Goal: Task Accomplishment & Management: Manage account settings

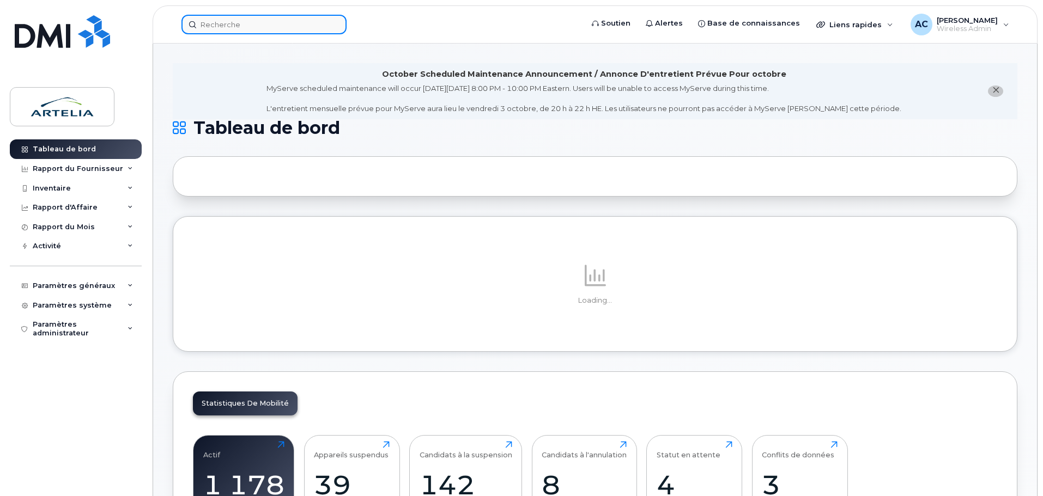
click at [229, 29] on input at bounding box center [263, 25] width 165 height 20
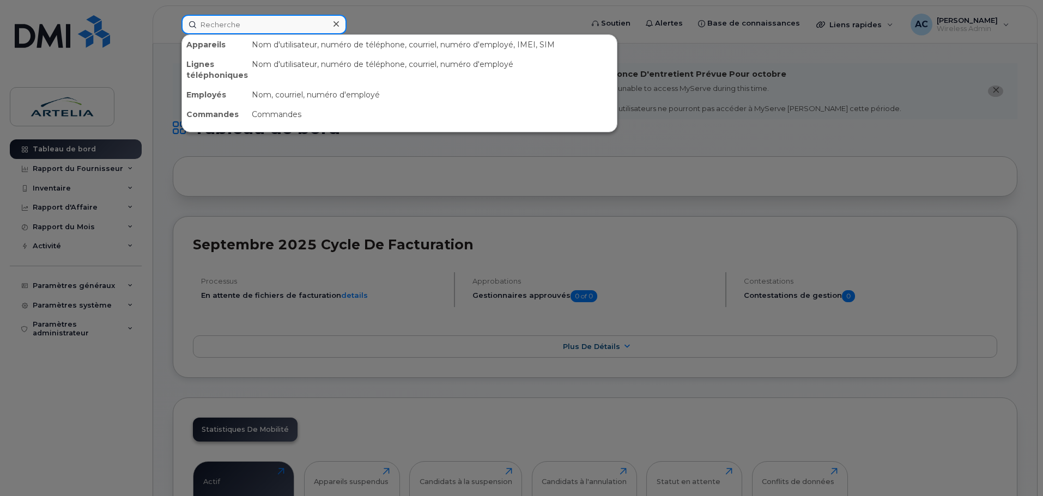
paste input "4384680762"
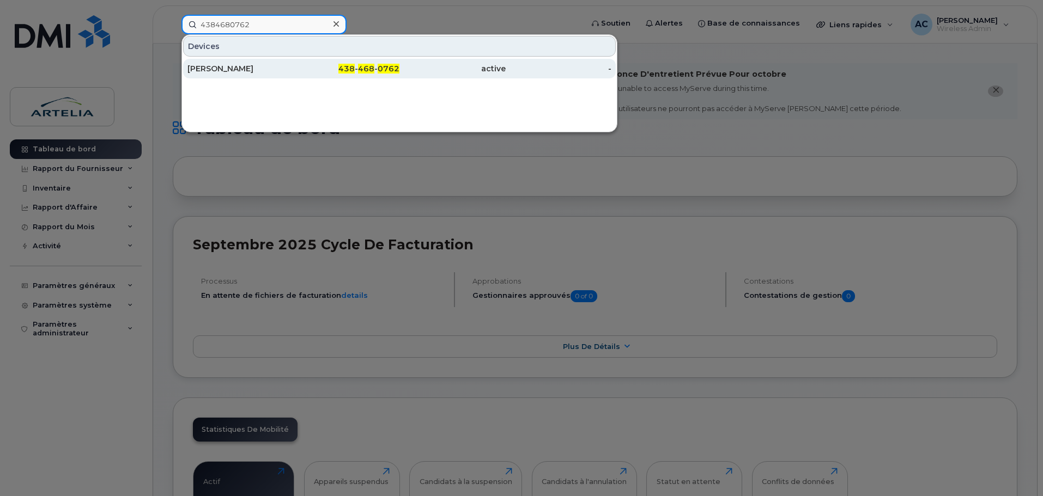
type input "4384680762"
click at [232, 68] on div "Ayesha Hossain" at bounding box center [240, 68] width 106 height 11
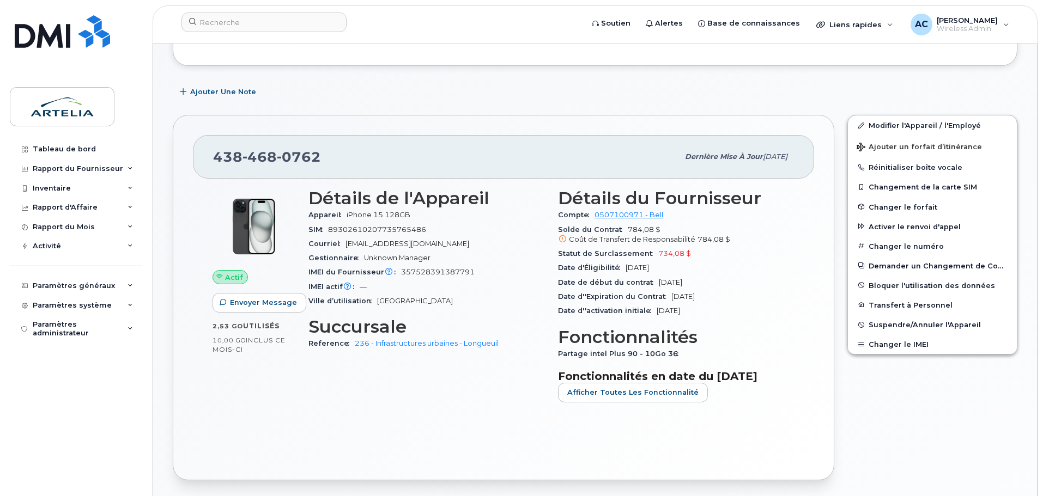
scroll to position [218, 0]
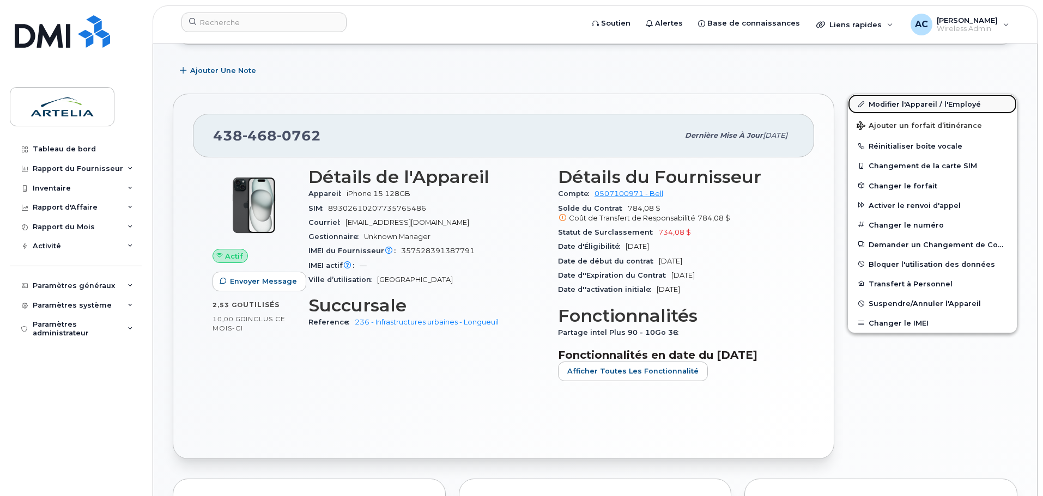
click at [909, 105] on link "Modifier l'Appareil / l'Employé" at bounding box center [932, 104] width 169 height 20
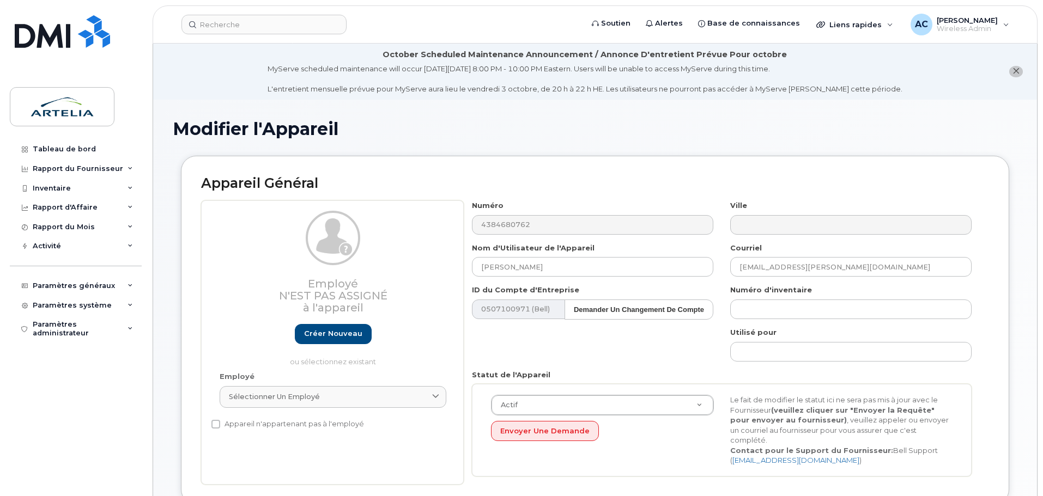
select select "29521987"
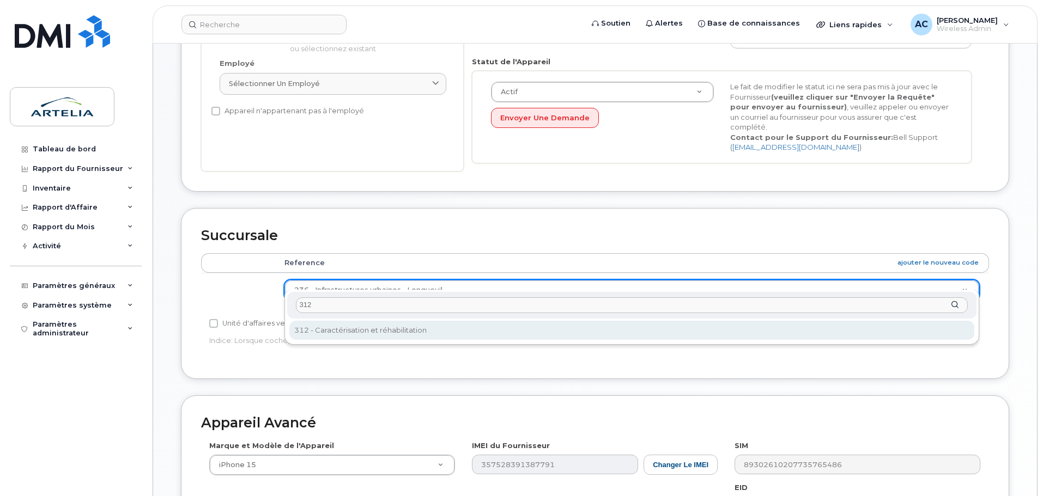
type input "312"
select select "29521995"
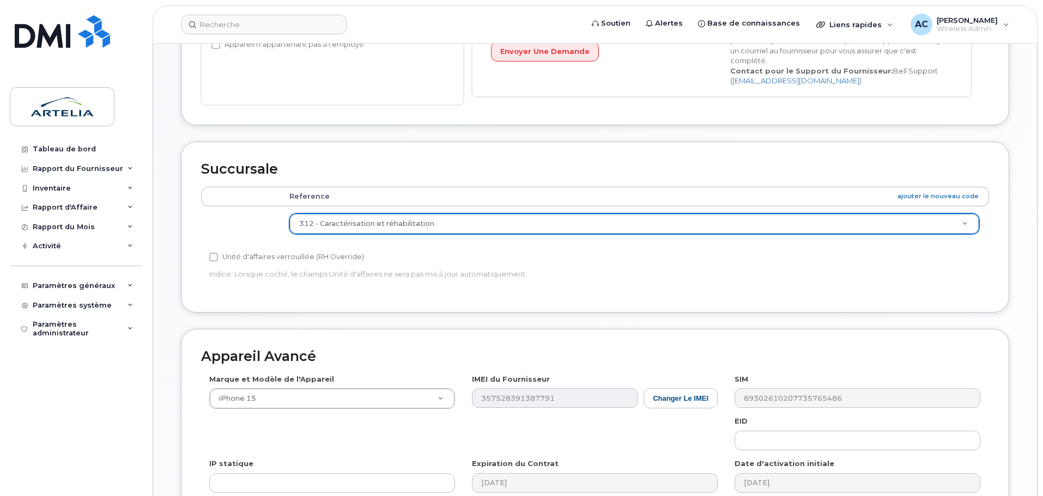
scroll to position [527, 0]
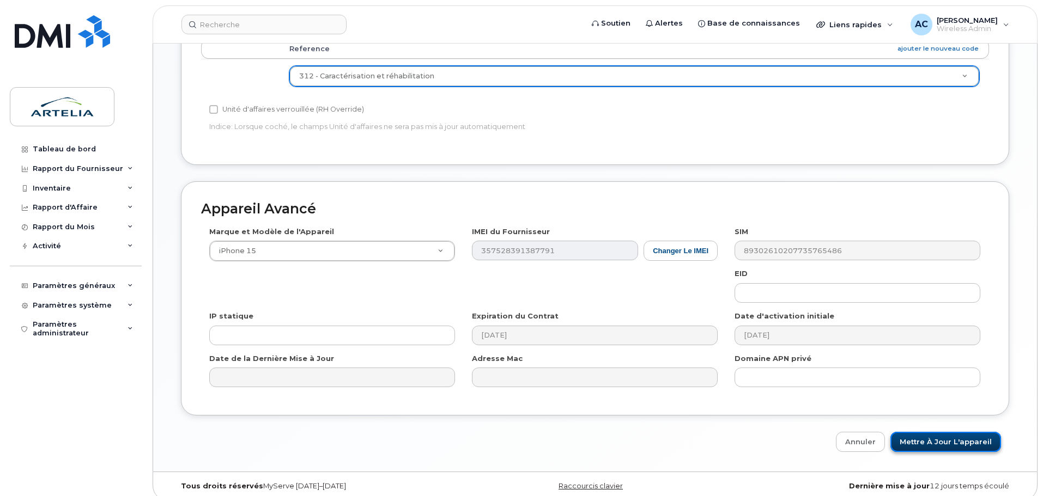
click at [915, 432] on input "Mettre à jour l'appareil" at bounding box center [945, 442] width 111 height 20
type input "Sauvegarde..."
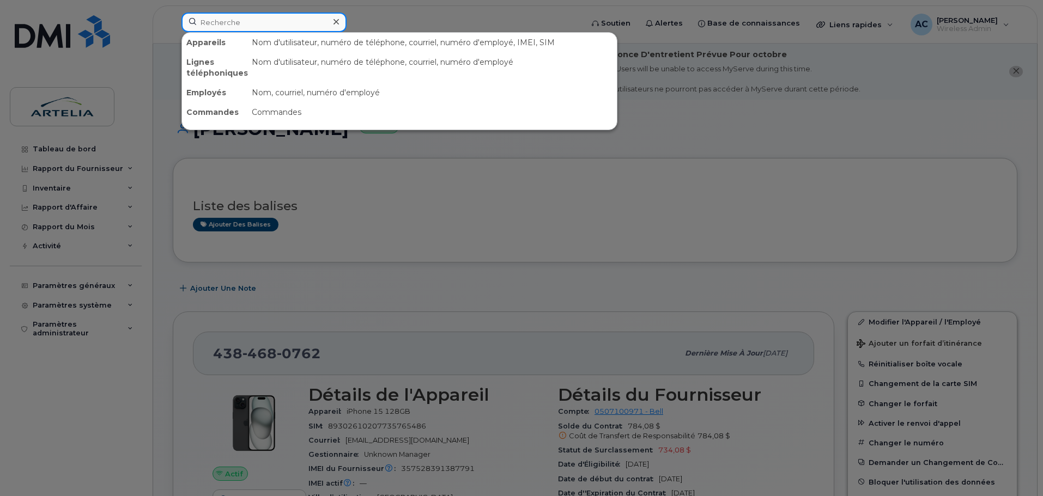
click at [262, 20] on input at bounding box center [263, 23] width 165 height 20
paste input "4384546740"
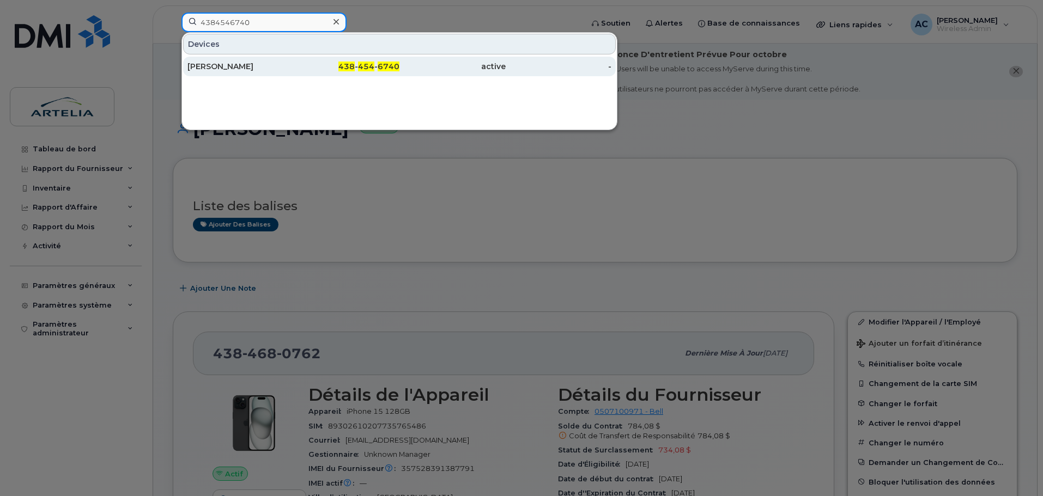
type input "4384546740"
click at [253, 62] on div "Oualid Faycal Belkacemi" at bounding box center [240, 66] width 106 height 11
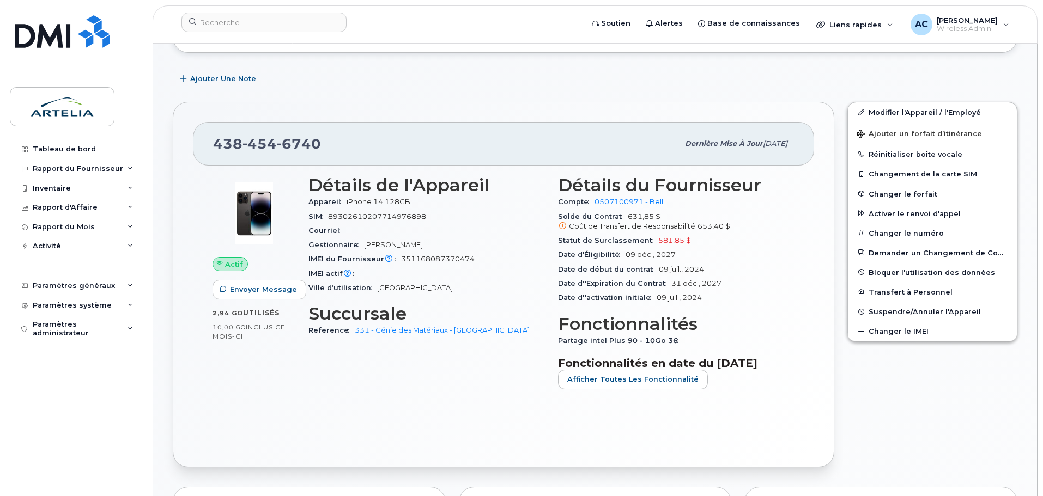
scroll to position [218, 0]
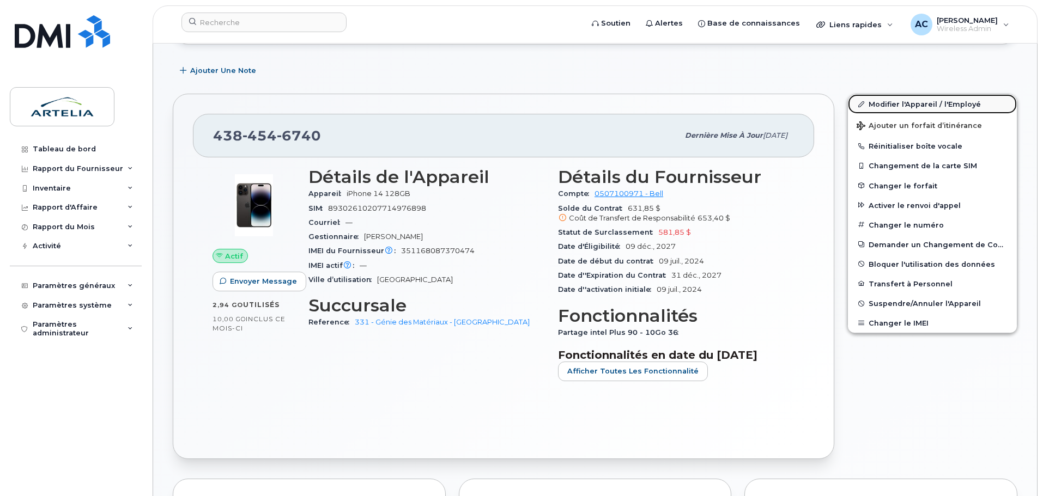
click at [899, 99] on link "Modifier l'Appareil / l'Employé" at bounding box center [932, 104] width 169 height 20
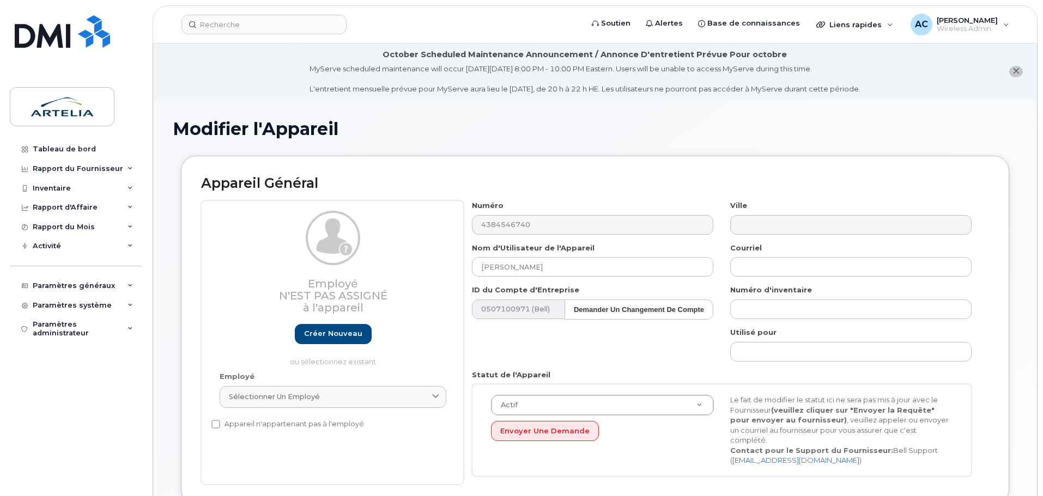
select select "29522000"
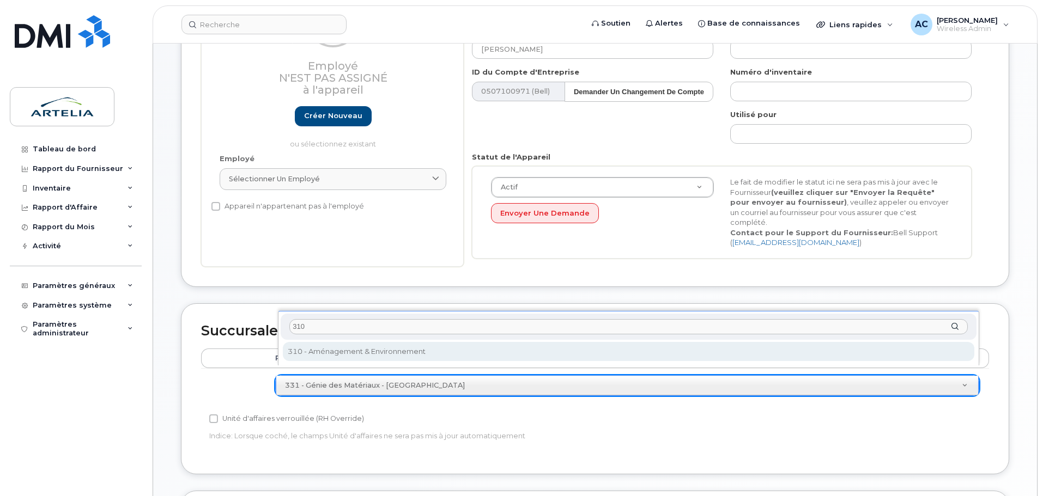
type input "310"
select select "29521993"
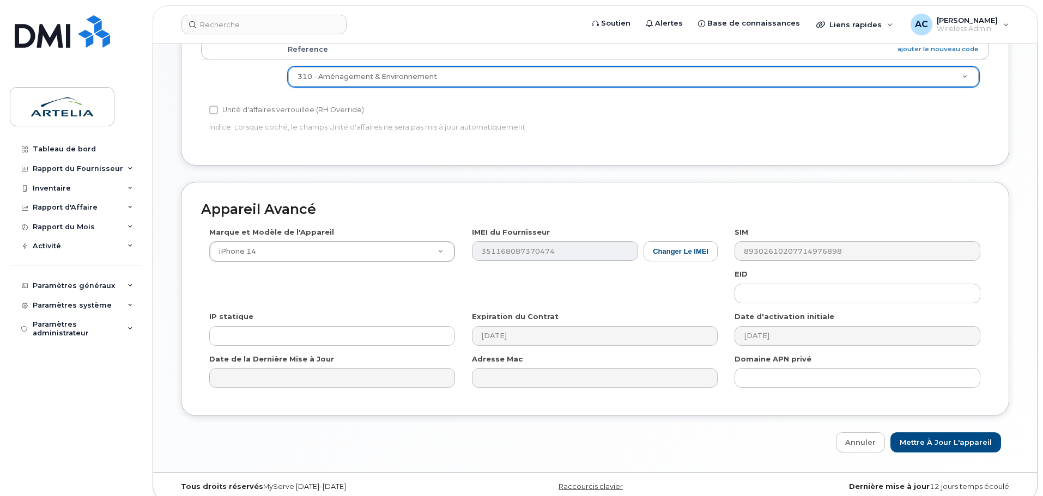
scroll to position [527, 0]
click at [928, 432] on input "Mettre à jour l'appareil" at bounding box center [945, 442] width 111 height 20
type input "Sauvegarde..."
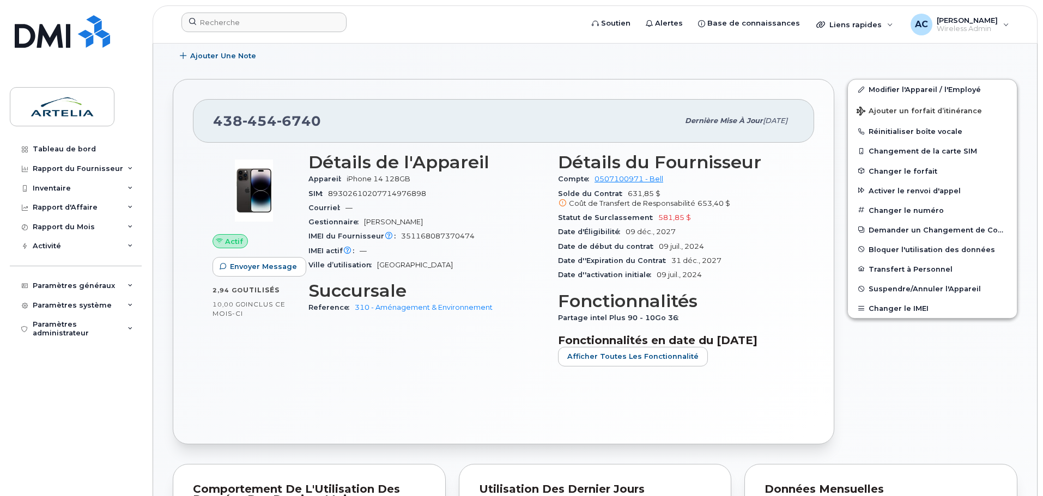
scroll to position [232, 0]
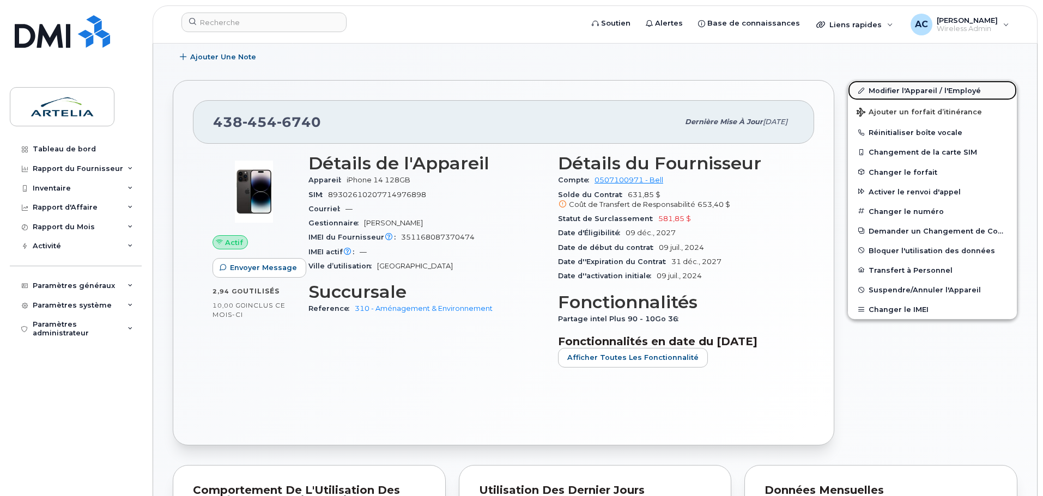
click at [918, 84] on link "Modifier l'Appareil / l'Employé" at bounding box center [932, 91] width 169 height 20
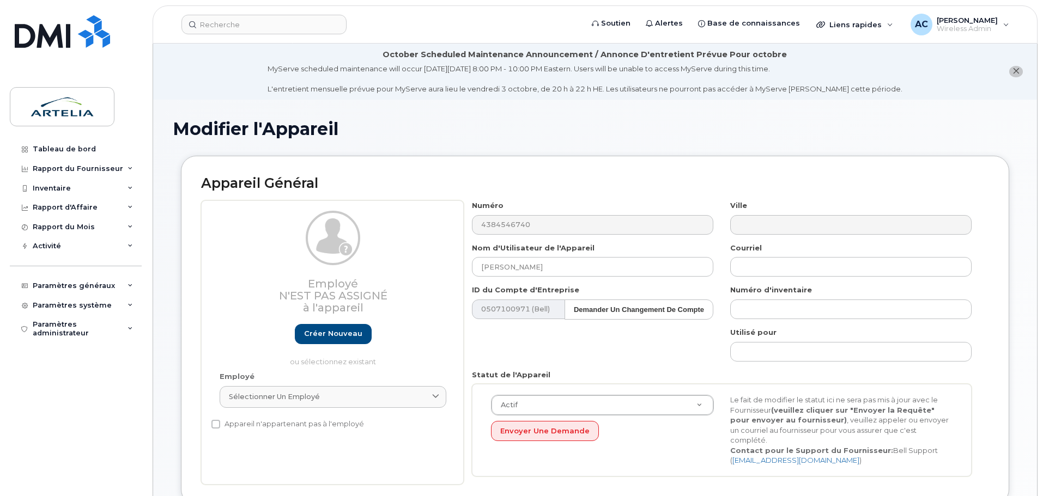
select select "29521993"
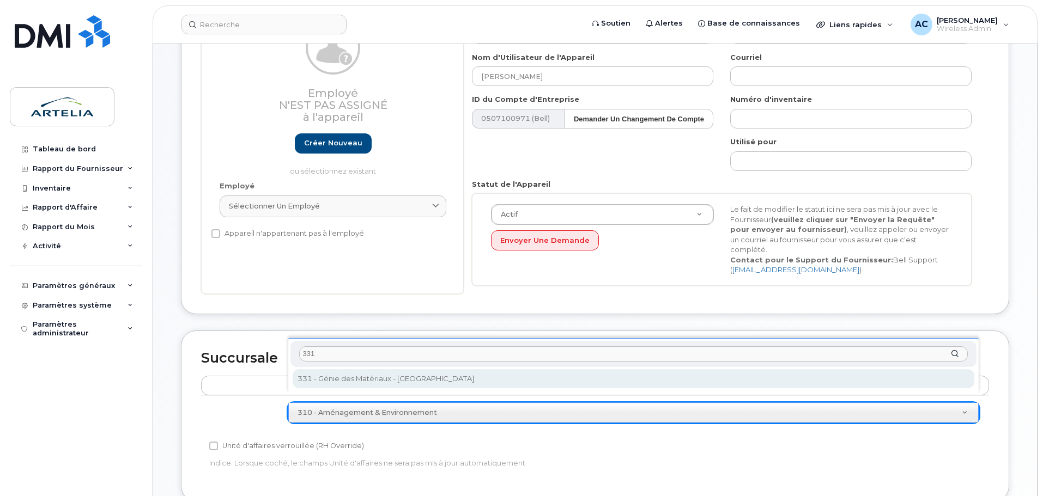
type input "331"
select select "29522000"
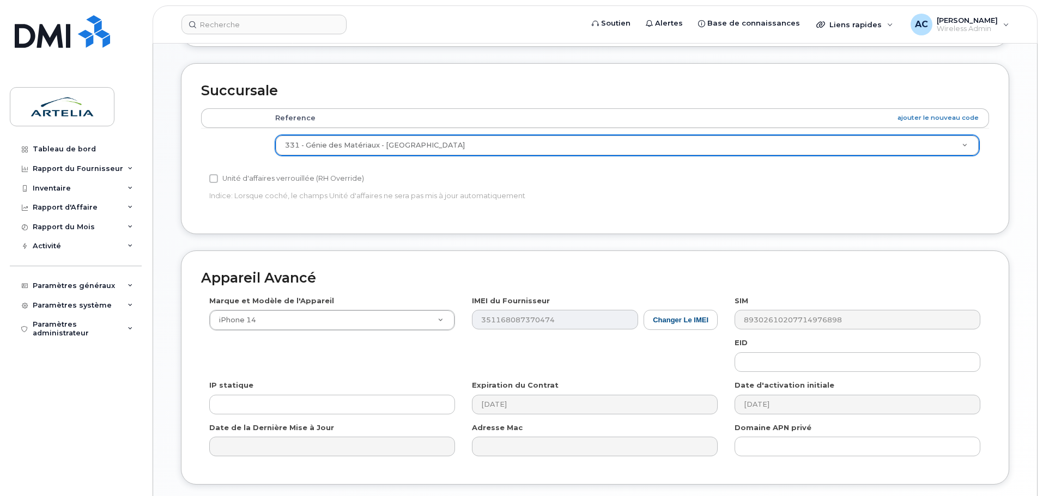
scroll to position [527, 0]
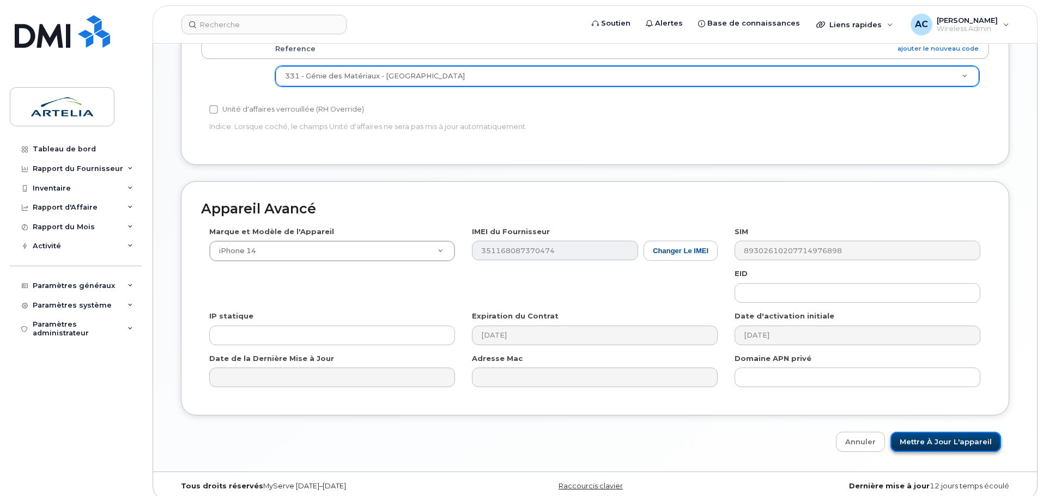
click at [927, 432] on input "Mettre à jour l'appareil" at bounding box center [945, 442] width 111 height 20
type input "Sauvegarde..."
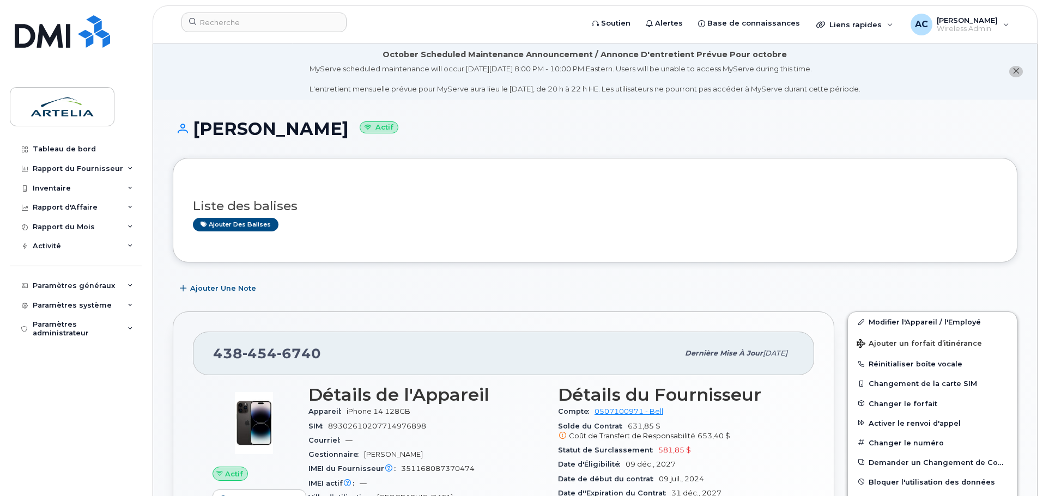
click at [1013, 72] on icon "close notification" at bounding box center [1015, 71] width 7 height 7
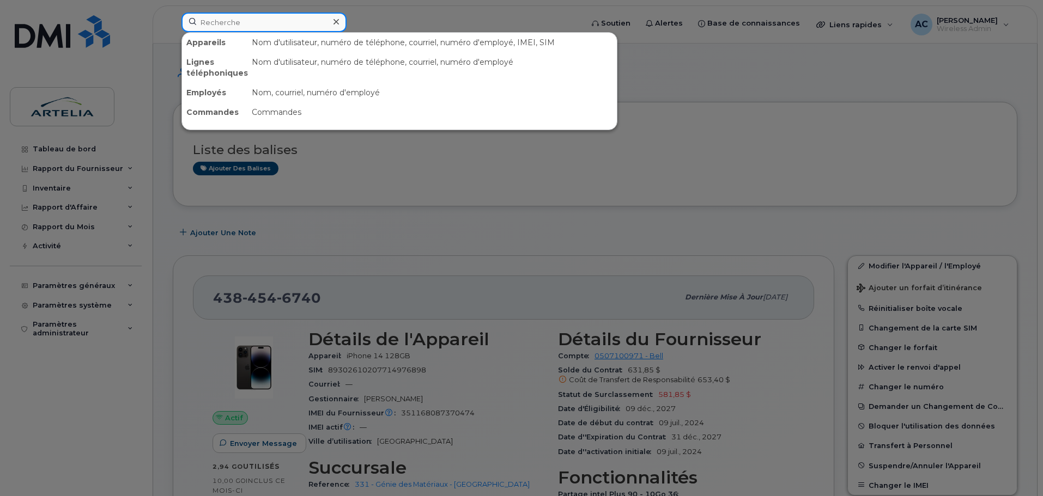
click at [233, 22] on input at bounding box center [263, 23] width 165 height 20
paste input "3673211488"
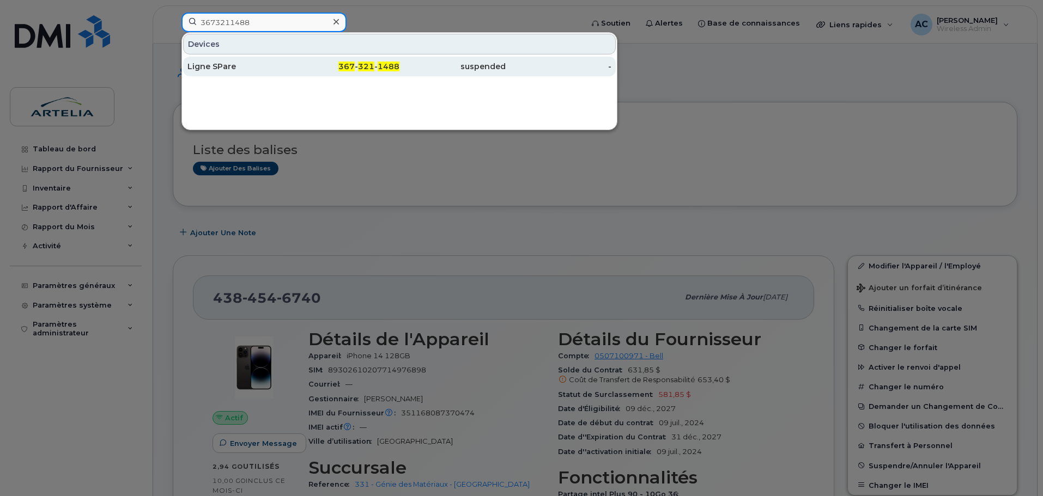
type input "3673211488"
click at [226, 60] on div "Ligne SPare" at bounding box center [240, 67] width 106 height 20
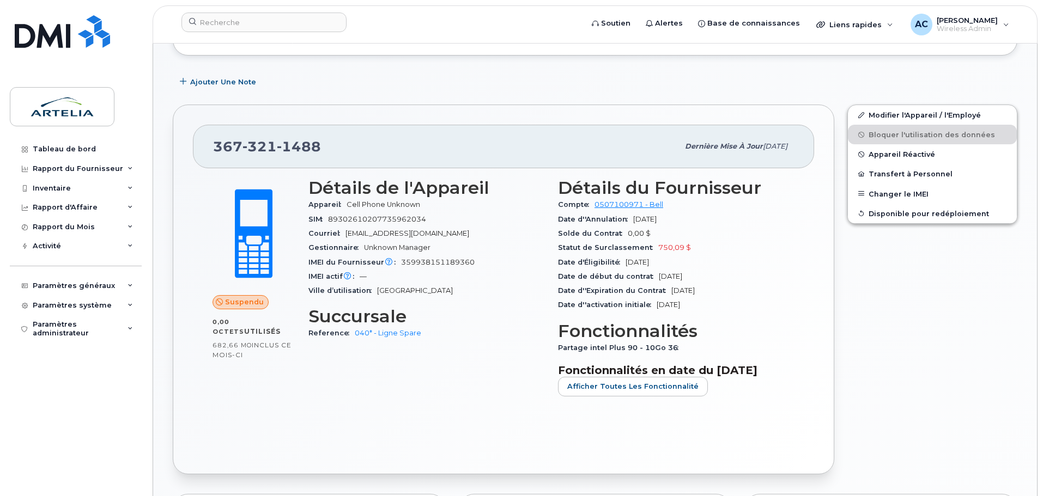
scroll to position [300, 0]
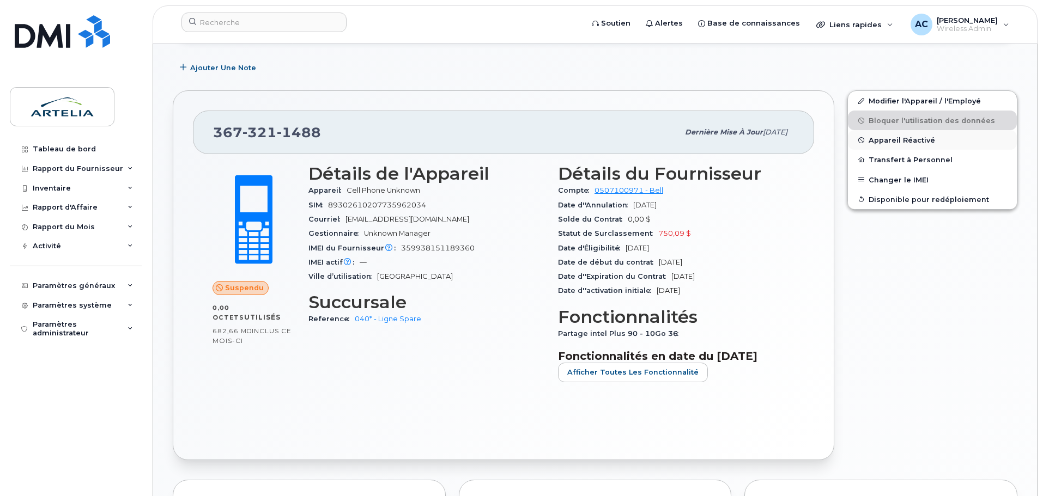
click at [900, 141] on span "Appareil Réactivé" at bounding box center [901, 140] width 66 height 8
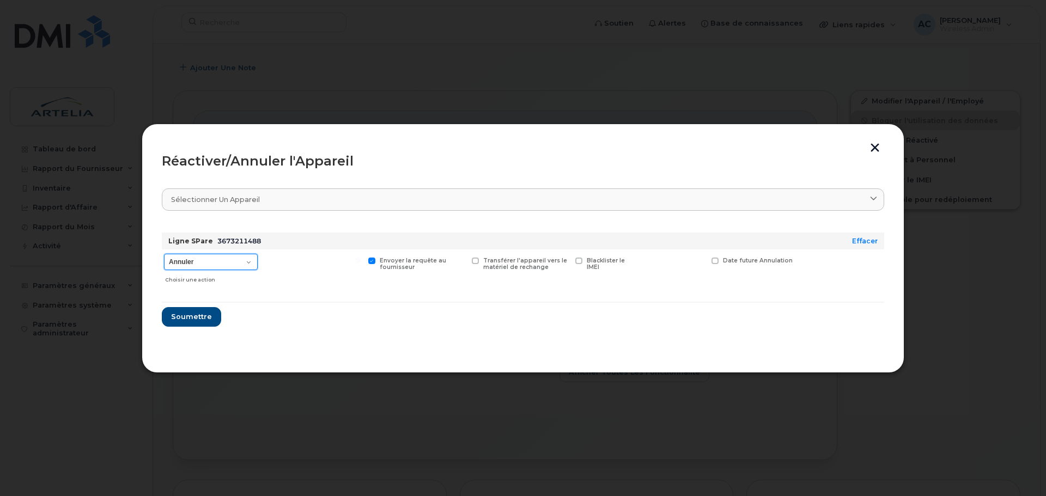
click at [233, 263] on select "Annuler Suspendre - Prolonger la suspension Réactiver" at bounding box center [211, 262] width 94 height 16
select select "[object Object]"
click at [164, 254] on select "Annuler Suspendre - Prolonger la suspension Réactiver" at bounding box center [211, 262] width 94 height 16
click at [182, 314] on span "Soumettre" at bounding box center [191, 317] width 41 height 10
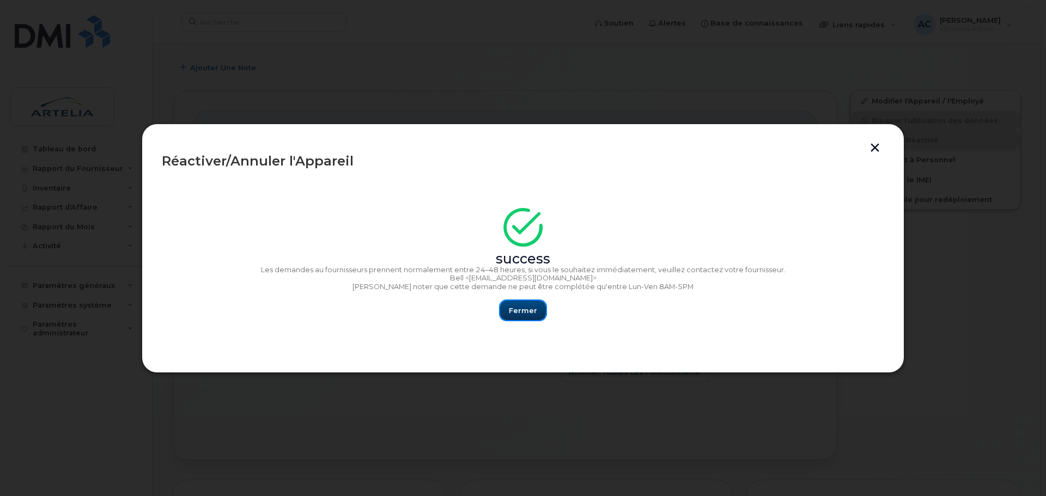
click at [530, 312] on span "Fermer" at bounding box center [523, 311] width 28 height 10
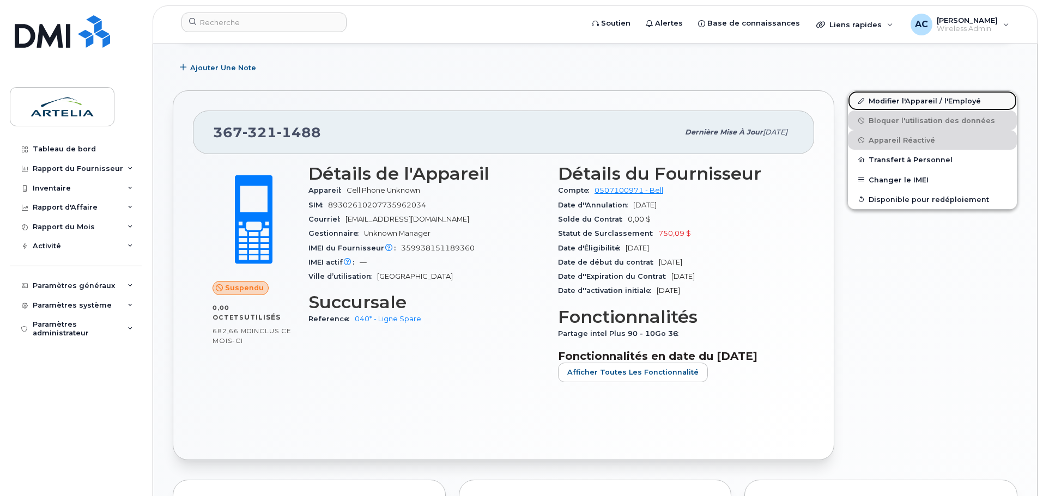
click at [911, 101] on link "Modifier l'Appareil / l'Employé" at bounding box center [932, 101] width 169 height 20
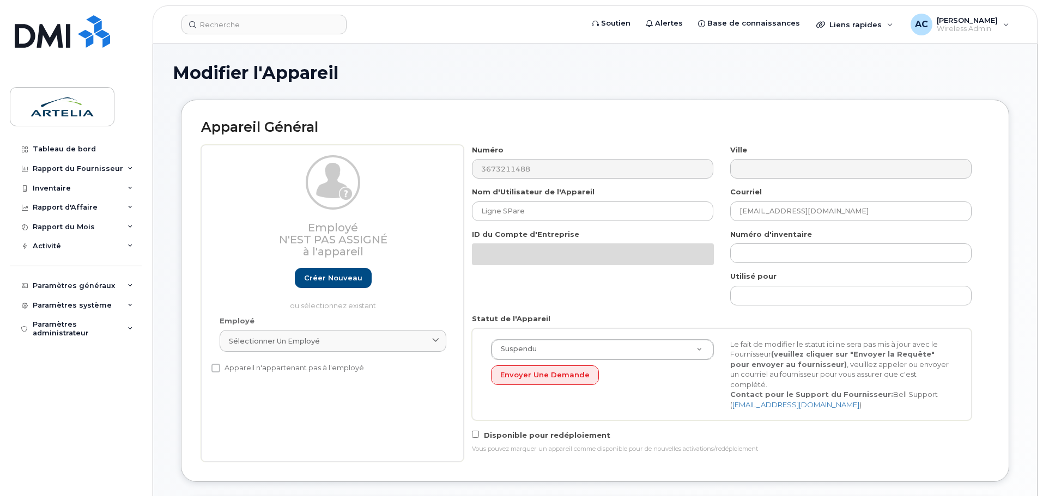
select select "29521960"
